Goal: Communication & Community: Connect with others

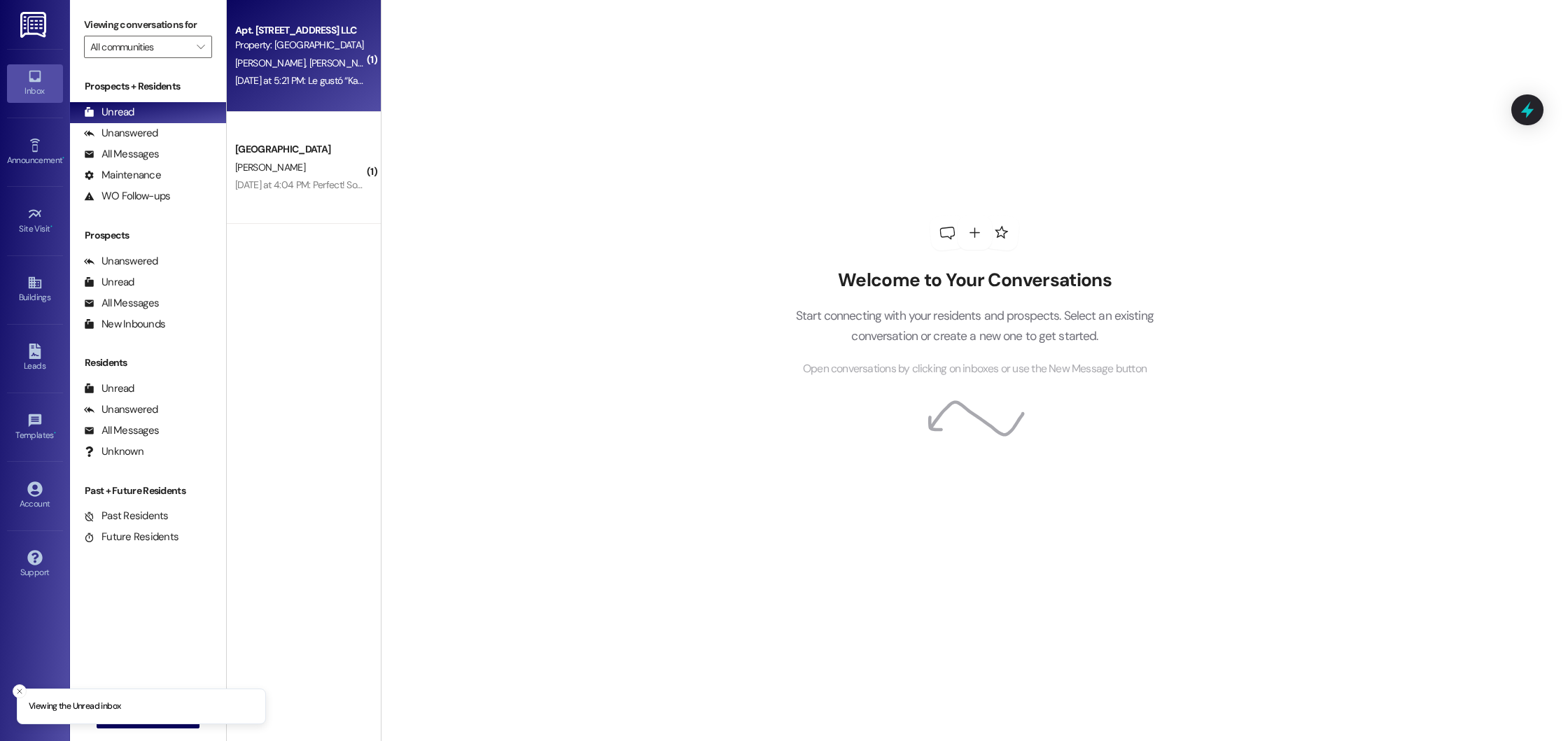
click at [325, 87] on div "[DATE] at 5:21 PM: Le gustó “Kayla Range ([GEOGRAPHIC_DATA]): We haven't receiv…" at bounding box center [300, 80] width 132 height 17
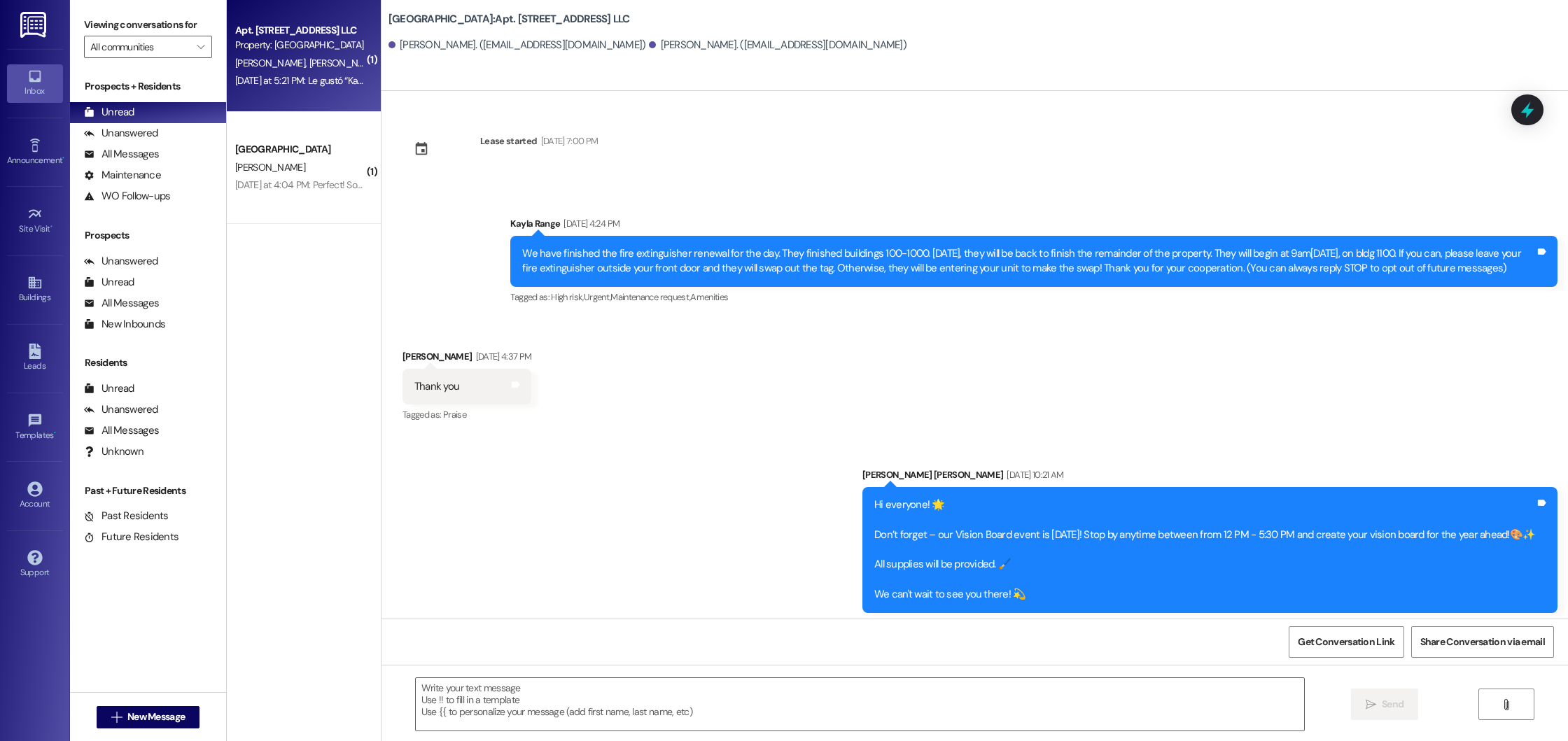
scroll to position [12226, 0]
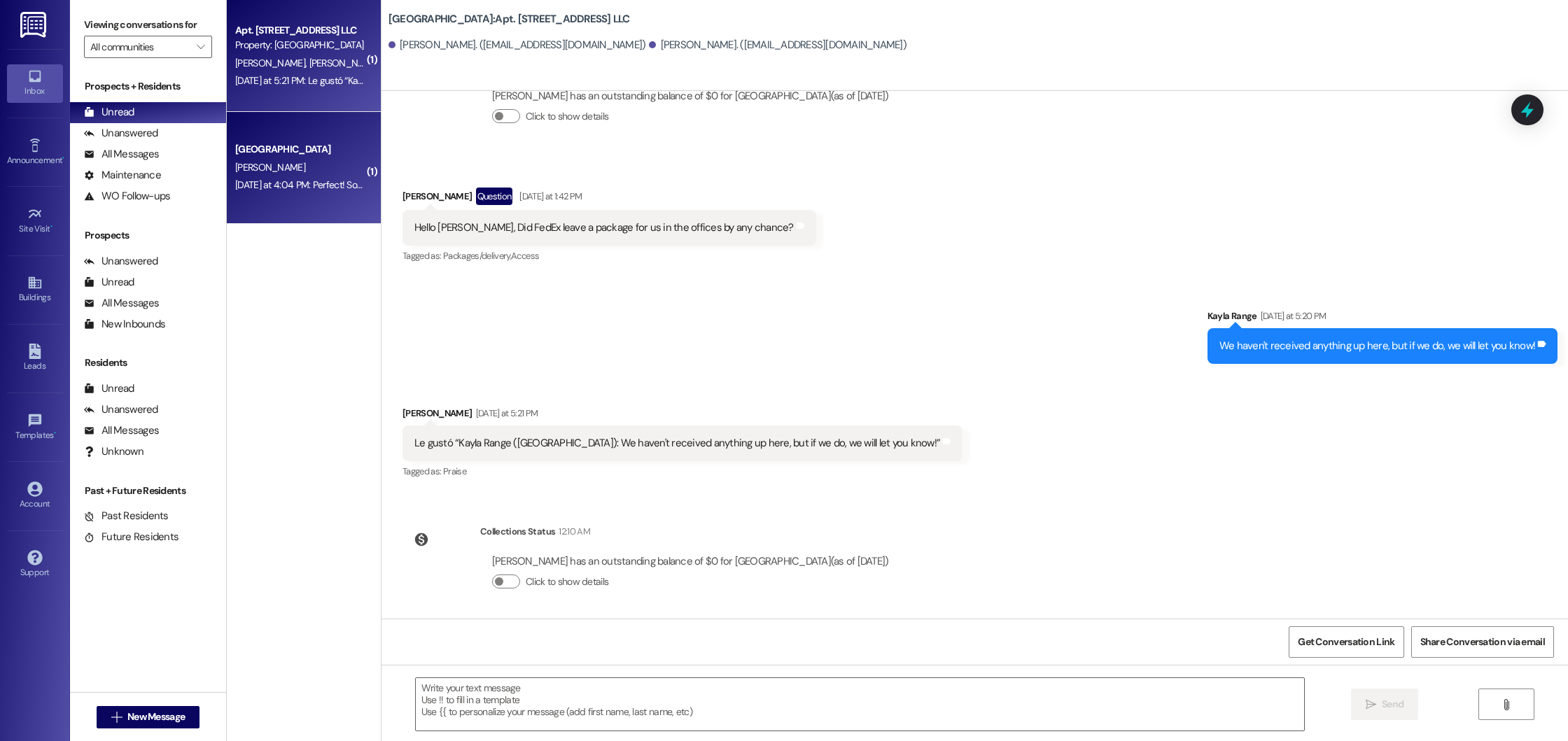
click at [308, 167] on div "[PERSON_NAME]" at bounding box center [300, 168] width 132 height 17
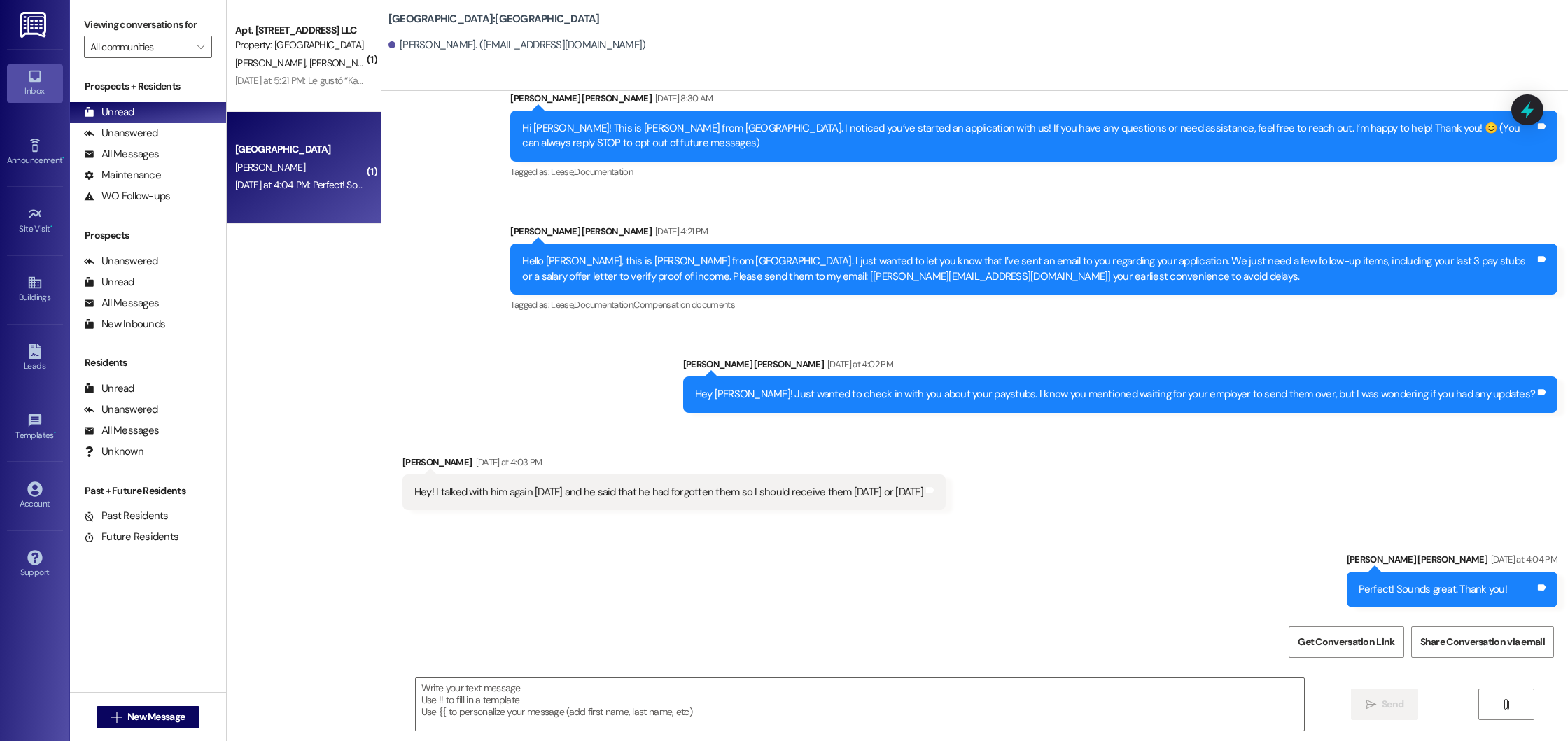
scroll to position [42, 0]
click at [53, 362] on div "Leads" at bounding box center [35, 366] width 70 height 14
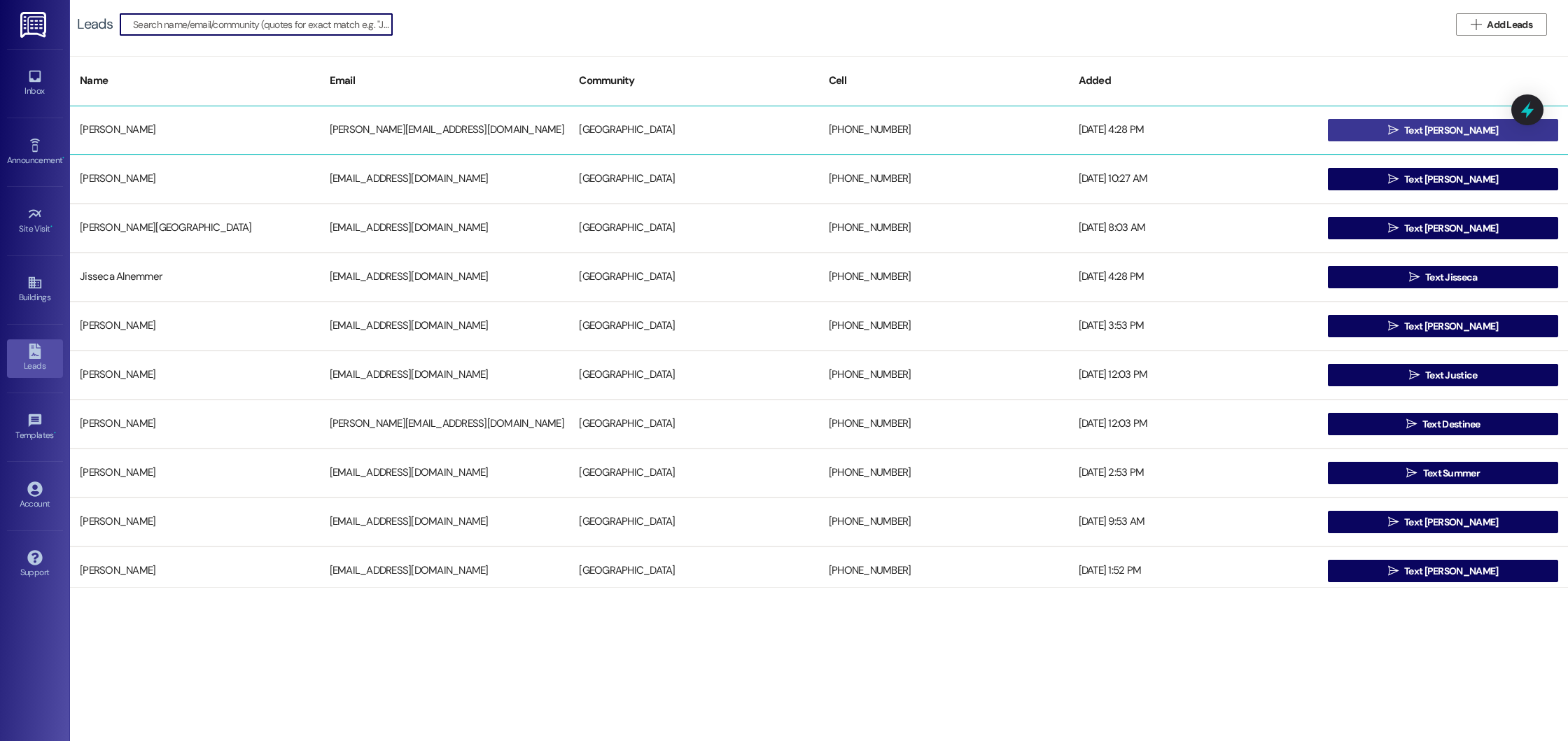
click at [1478, 135] on button " Text [PERSON_NAME]" at bounding box center [1443, 130] width 231 height 22
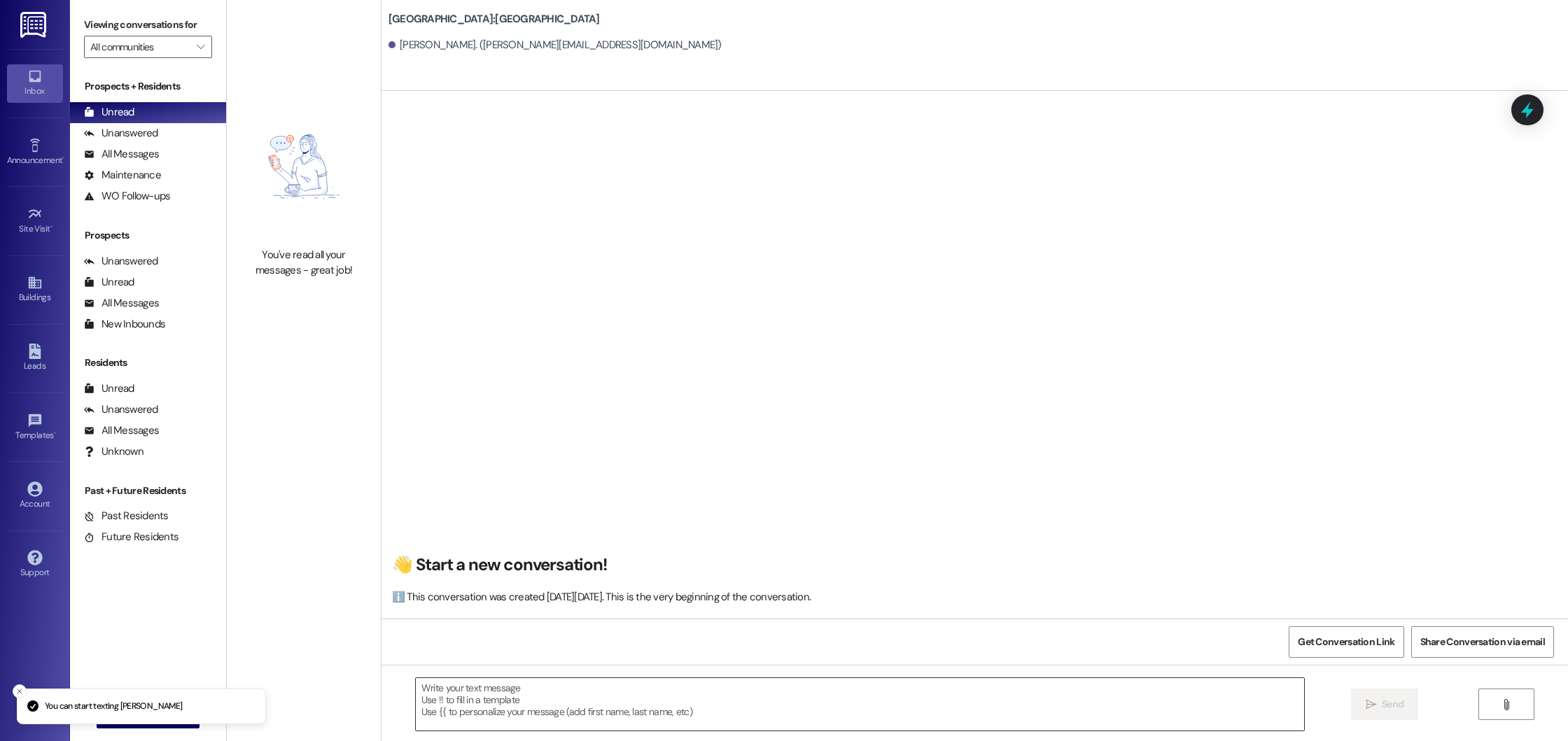
click at [456, 707] on textarea at bounding box center [860, 704] width 888 height 53
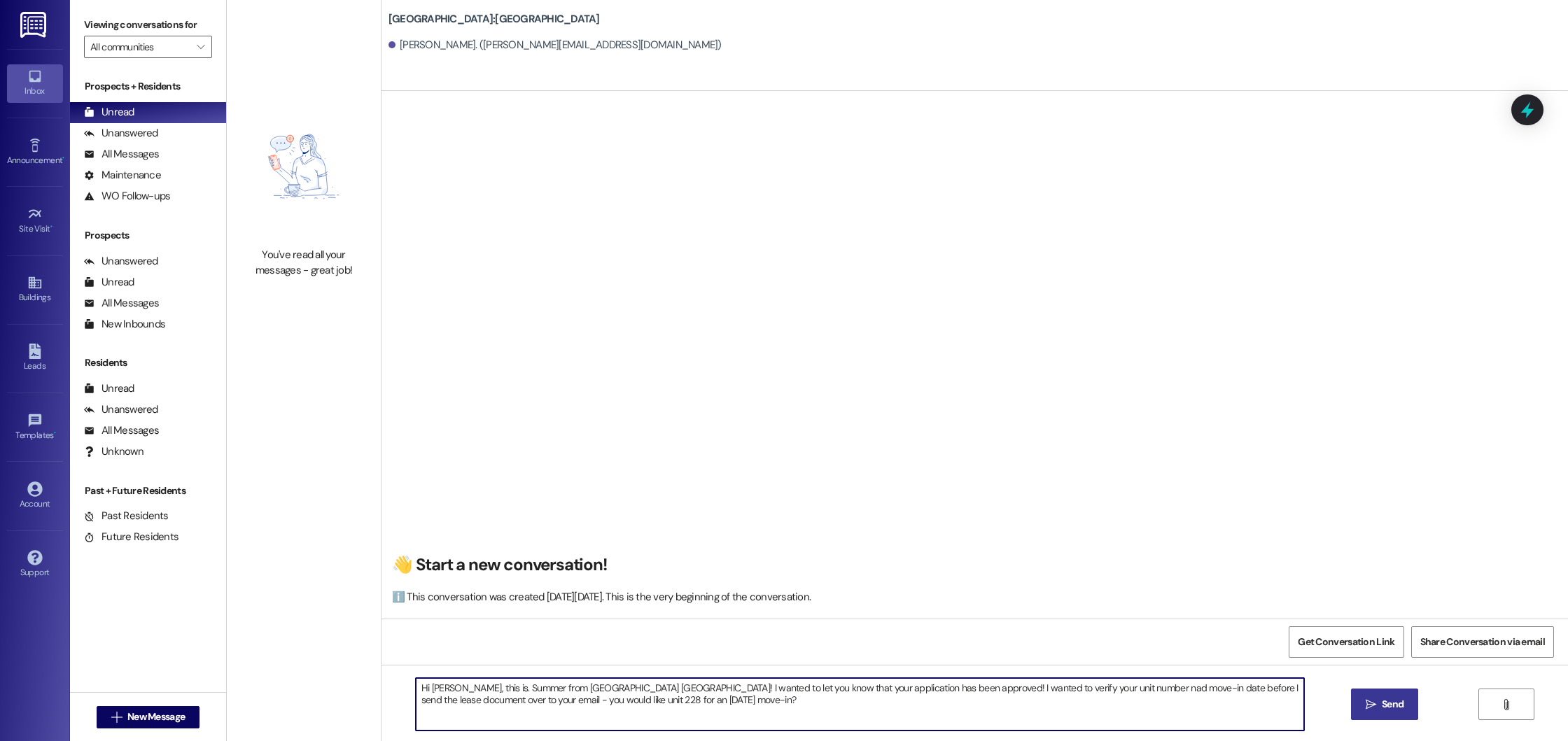
type textarea "Hi [PERSON_NAME], this is. Summer from [GEOGRAPHIC_DATA] [GEOGRAPHIC_DATA]! I w…"
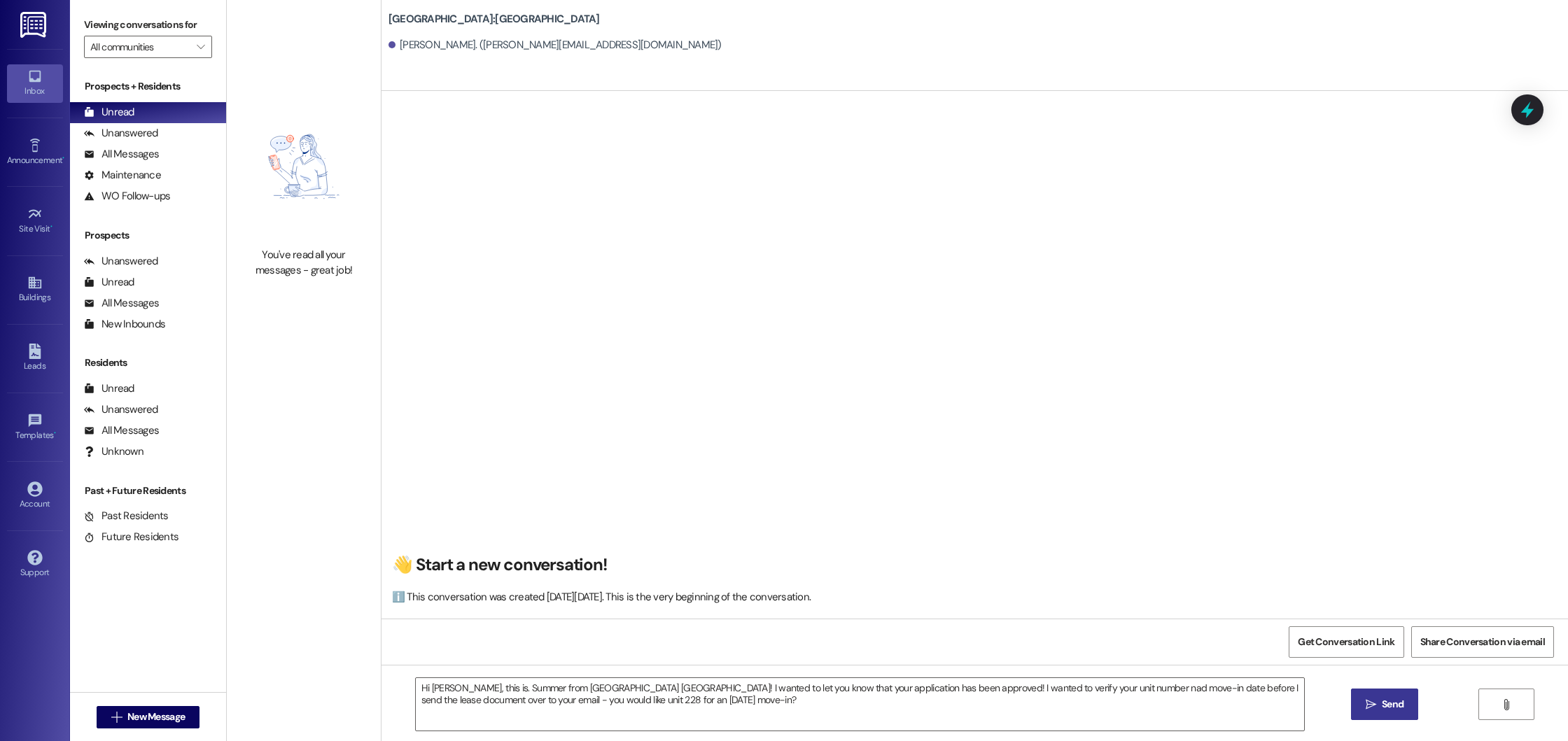
click at [1383, 695] on button " Send" at bounding box center [1385, 704] width 68 height 31
